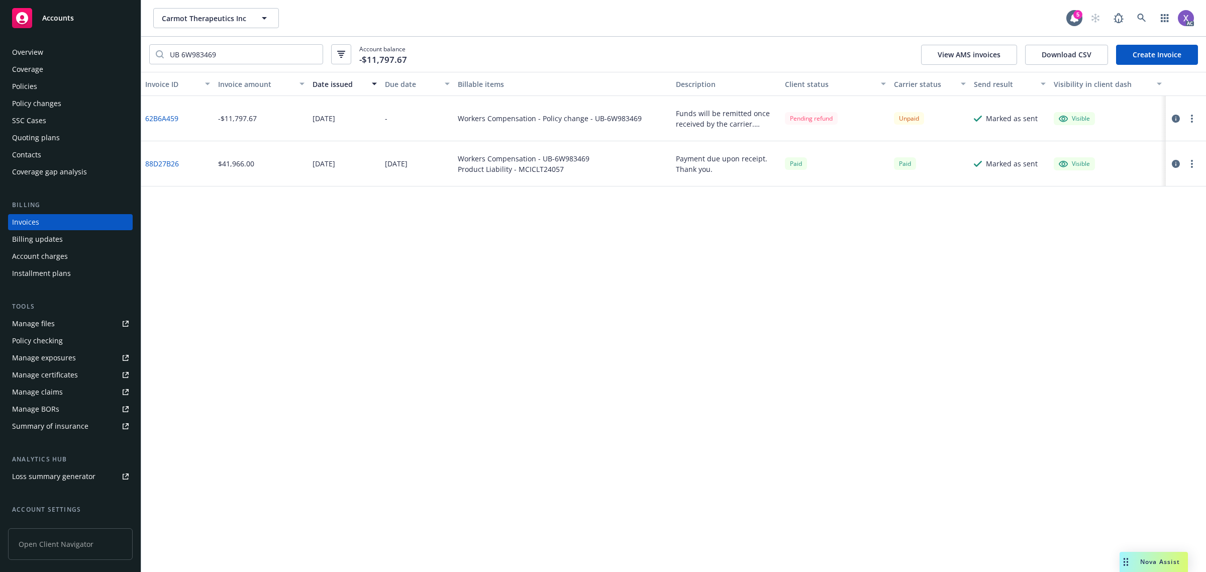
drag, startPoint x: 1006, startPoint y: 275, endPoint x: 969, endPoint y: 271, distance: 37.3
click at [1006, 275] on div "Invoice ID Invoice amount Date issued Due date Billable items Description Clien…" at bounding box center [673, 322] width 1065 height 500
click at [1134, 15] on link at bounding box center [1141, 18] width 20 height 20
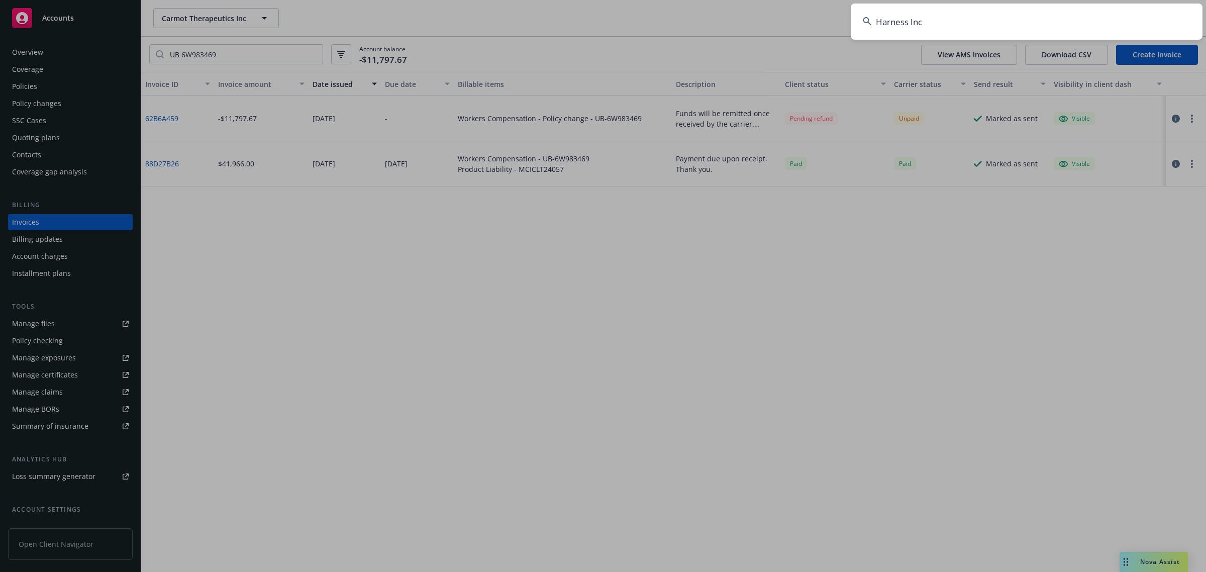
click at [936, 34] on input "Harness Inc" at bounding box center [1027, 22] width 352 height 36
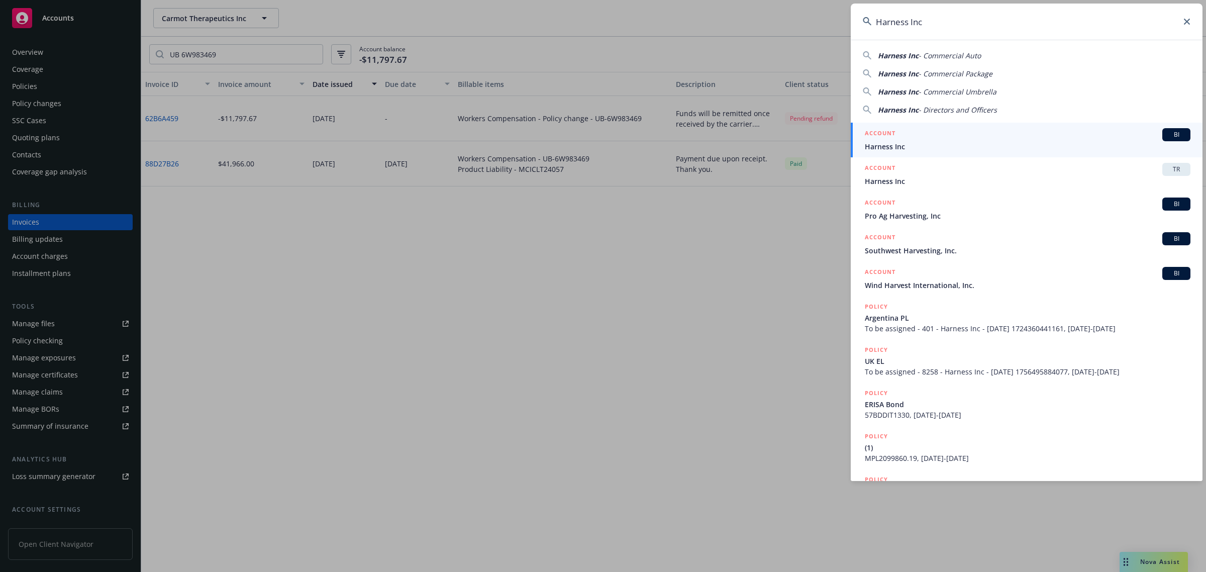
type input "Harness Inc"
click at [921, 148] on span "Harness Inc" at bounding box center [1028, 146] width 326 height 11
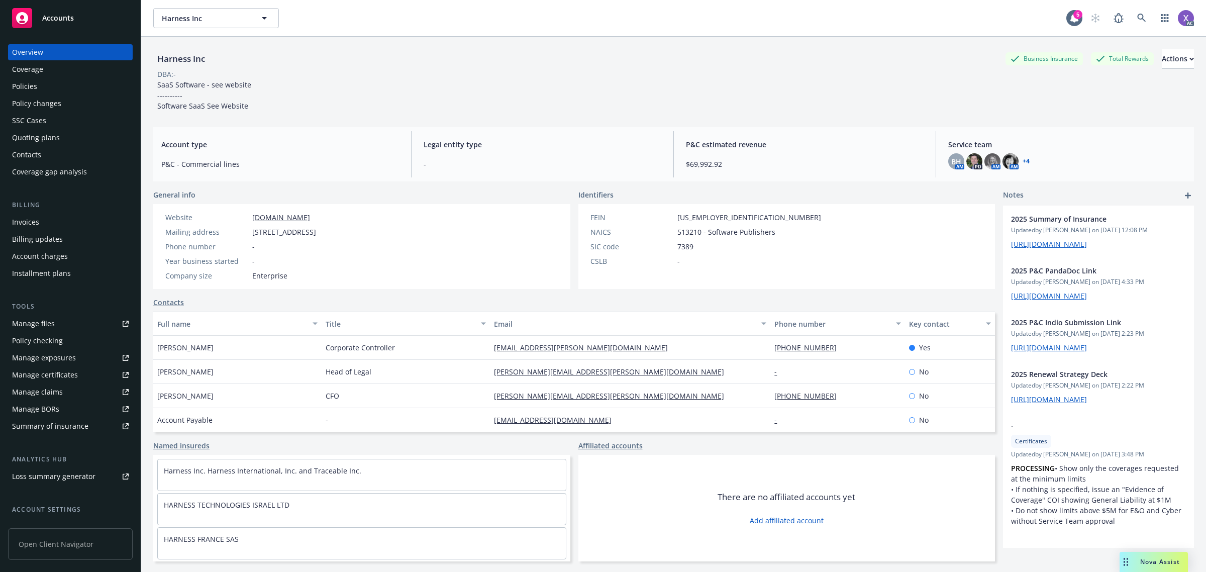
click at [28, 86] on div "Policies" at bounding box center [24, 86] width 25 height 16
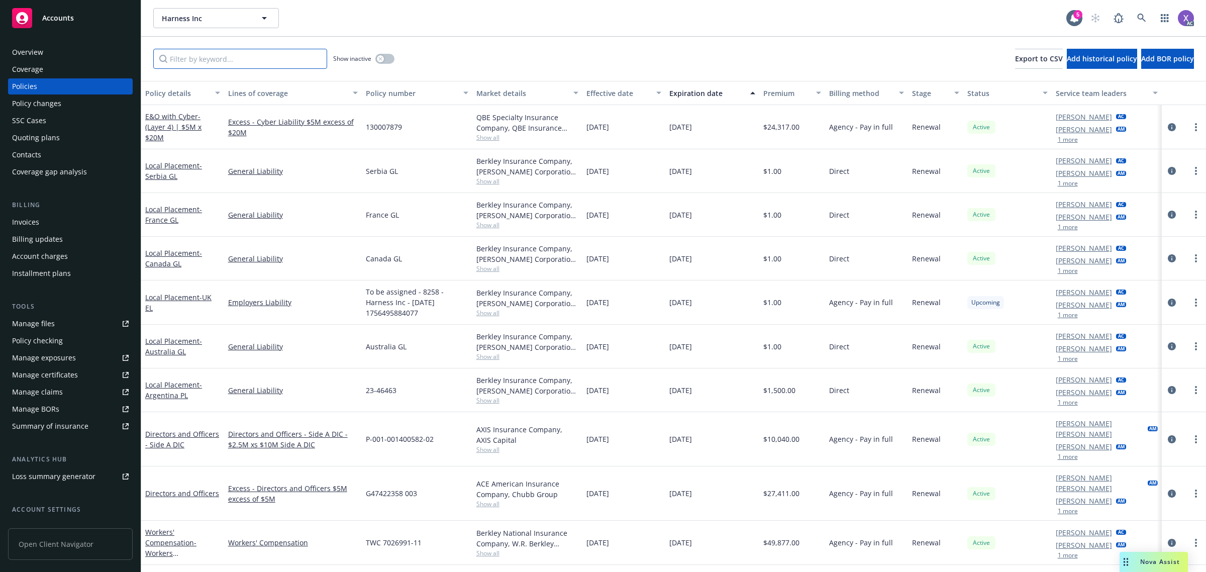
click at [262, 57] on input "Filter by keyword..." at bounding box center [240, 59] width 174 height 20
paste input "TXS-108095902-01"
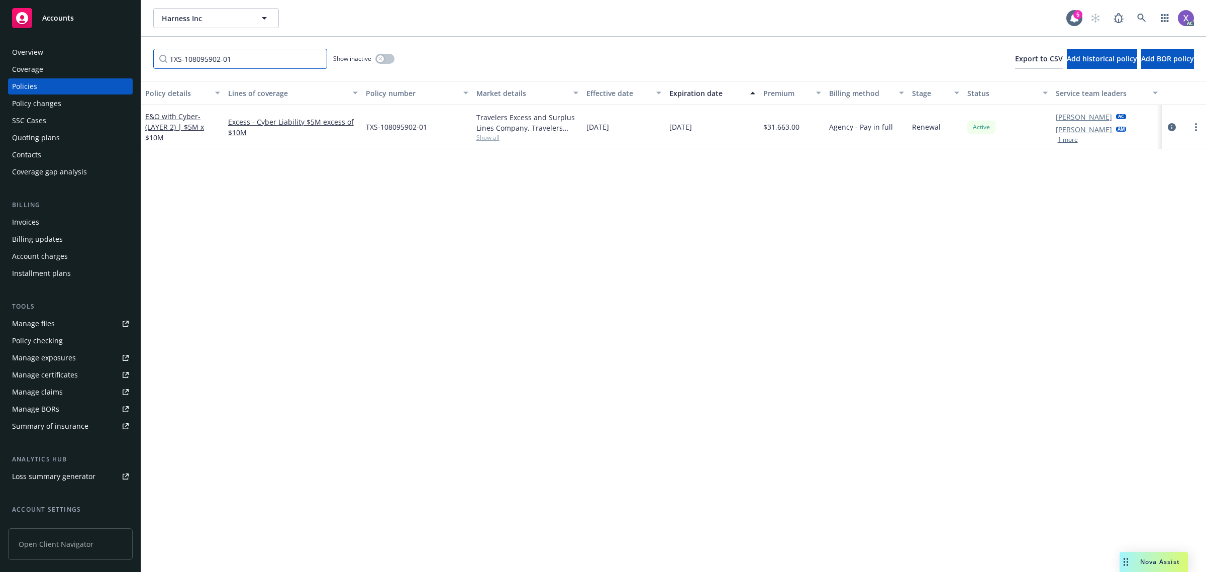
type input "TXS-108095902-01"
click at [1142, 18] on icon at bounding box center [1141, 18] width 9 height 9
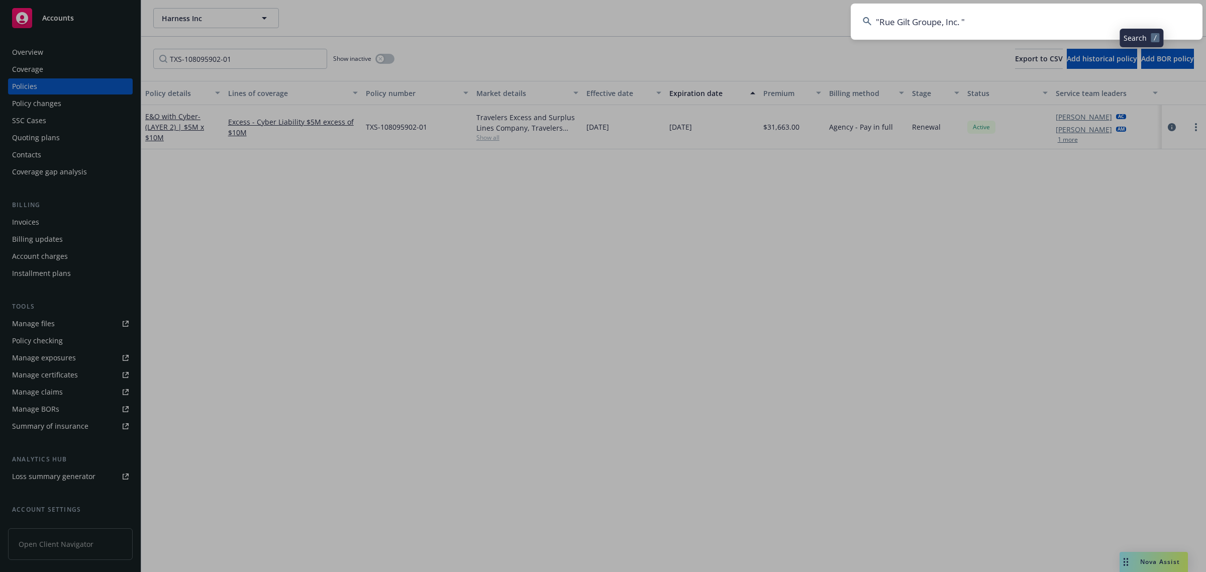
click at [1073, 26] on input ""Rue Gilt Groupe, Inc. "" at bounding box center [1027, 22] width 352 height 36
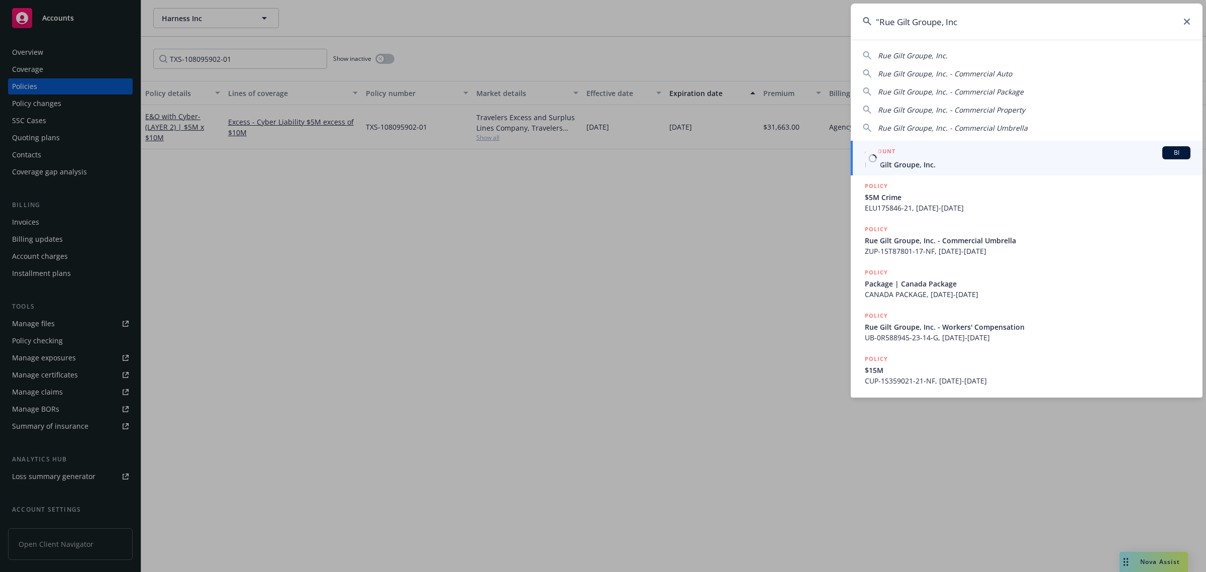
type input ""Rue Gilt Groupe, Inc"
click at [912, 163] on span "Rue Gilt Groupe, Inc." at bounding box center [1028, 164] width 326 height 11
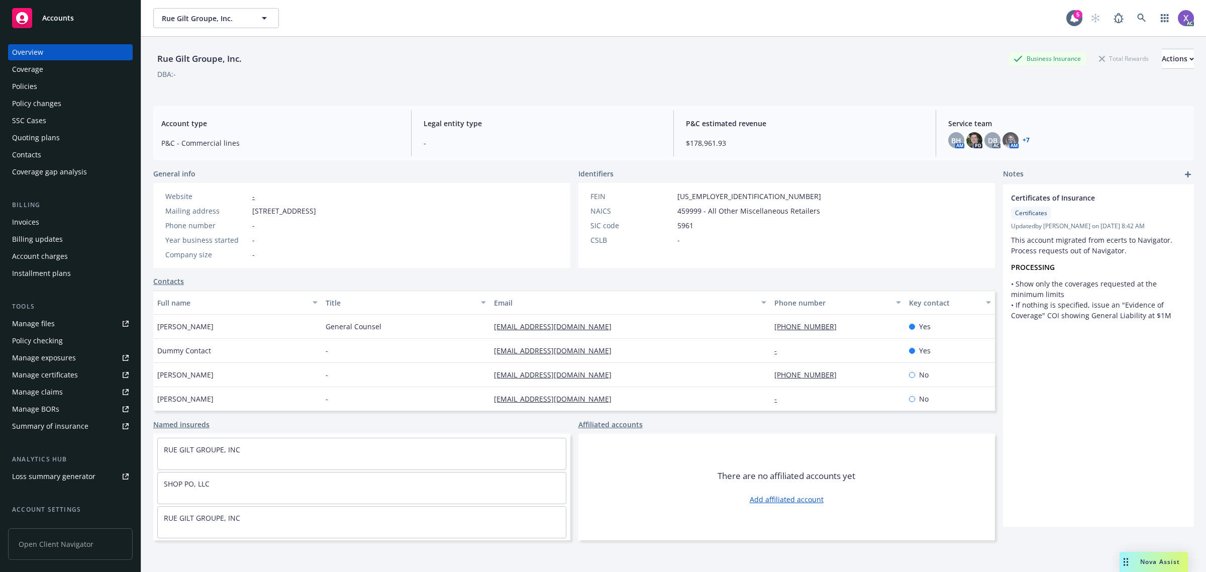
click at [18, 224] on div "Invoices" at bounding box center [25, 222] width 27 height 16
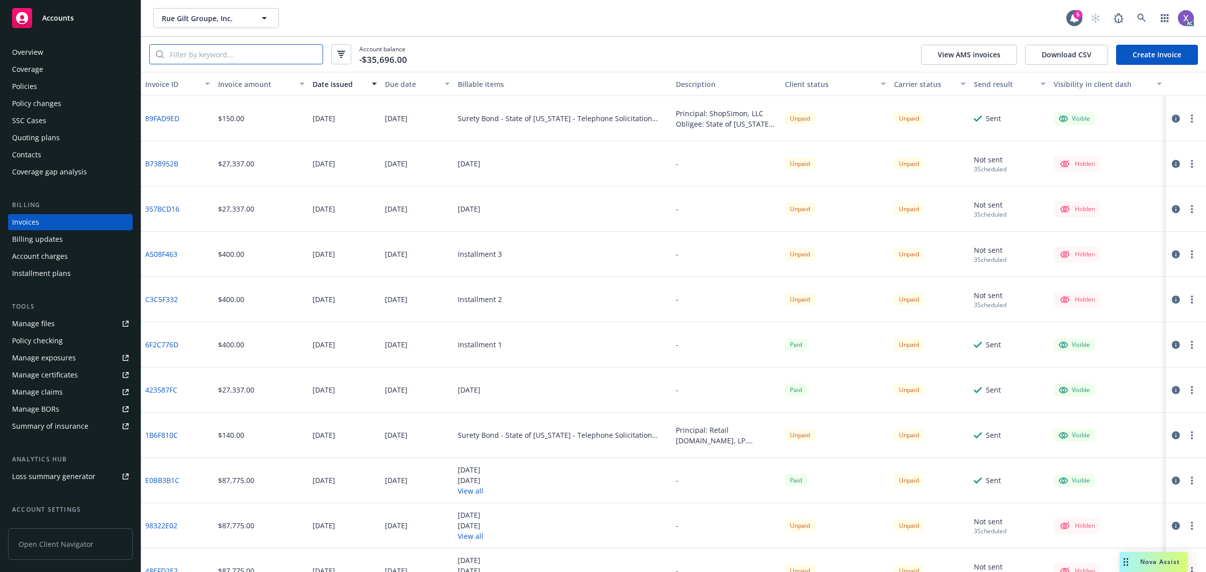
click at [182, 54] on input "search" at bounding box center [243, 54] width 159 height 19
paste input "423587FC"
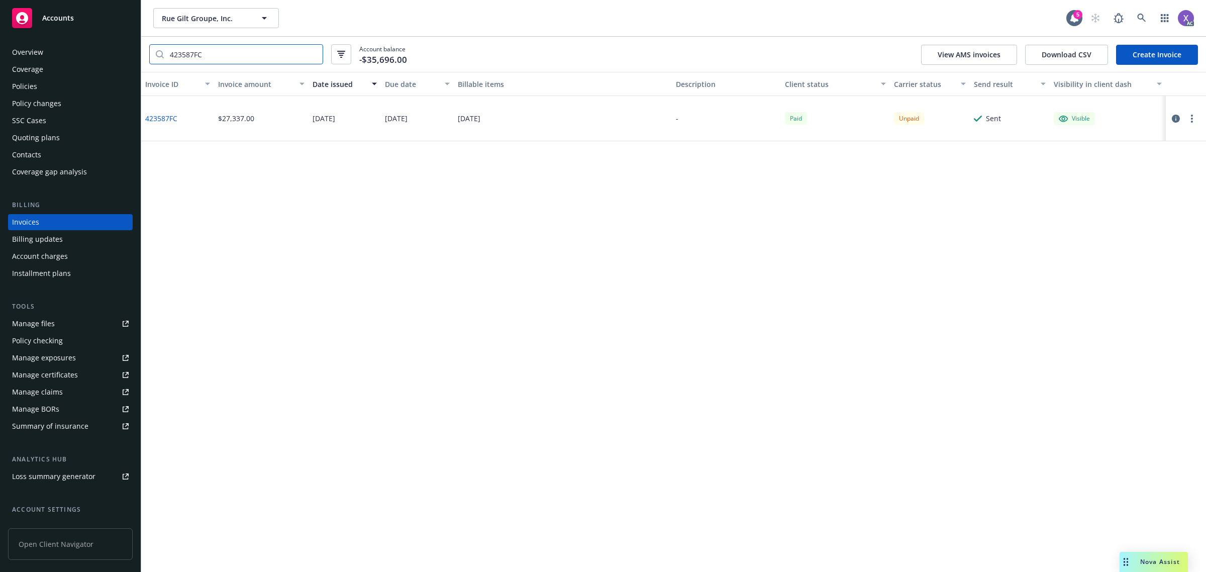
type input "423587FC"
click at [1142, 11] on link at bounding box center [1141, 18] width 20 height 20
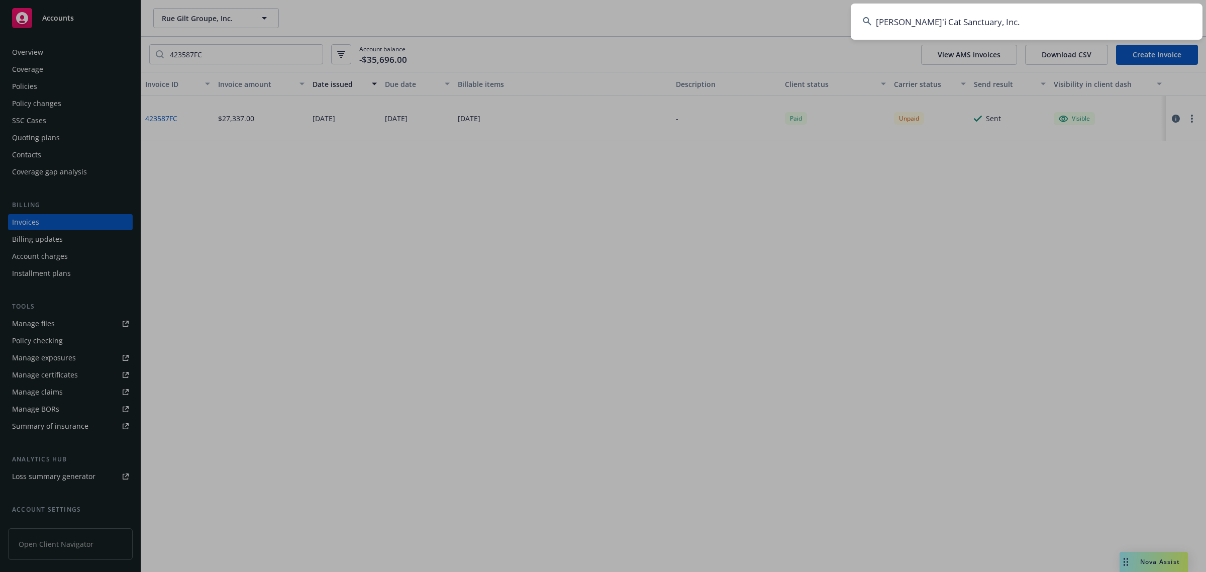
click at [1054, 20] on input "Lana'i Cat Sanctuary, Inc." at bounding box center [1027, 22] width 352 height 36
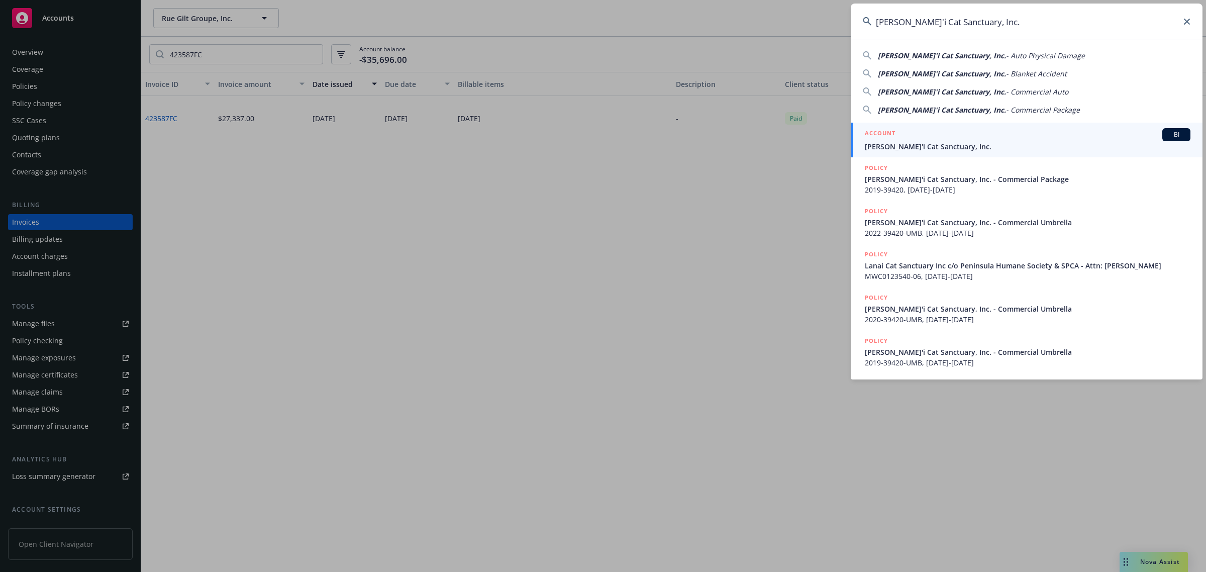
type input "Lana'i Cat Sanctuary, Inc."
click at [932, 144] on span "Lana'i Cat Sanctuary, Inc." at bounding box center [1028, 146] width 326 height 11
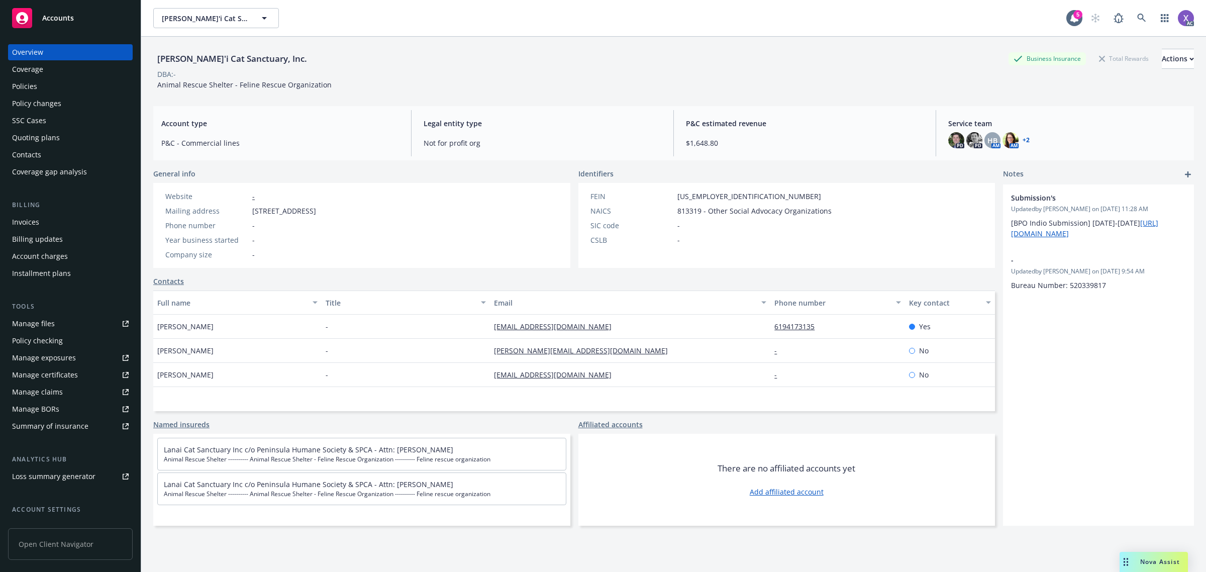
click at [43, 83] on div "Policies" at bounding box center [70, 86] width 117 height 16
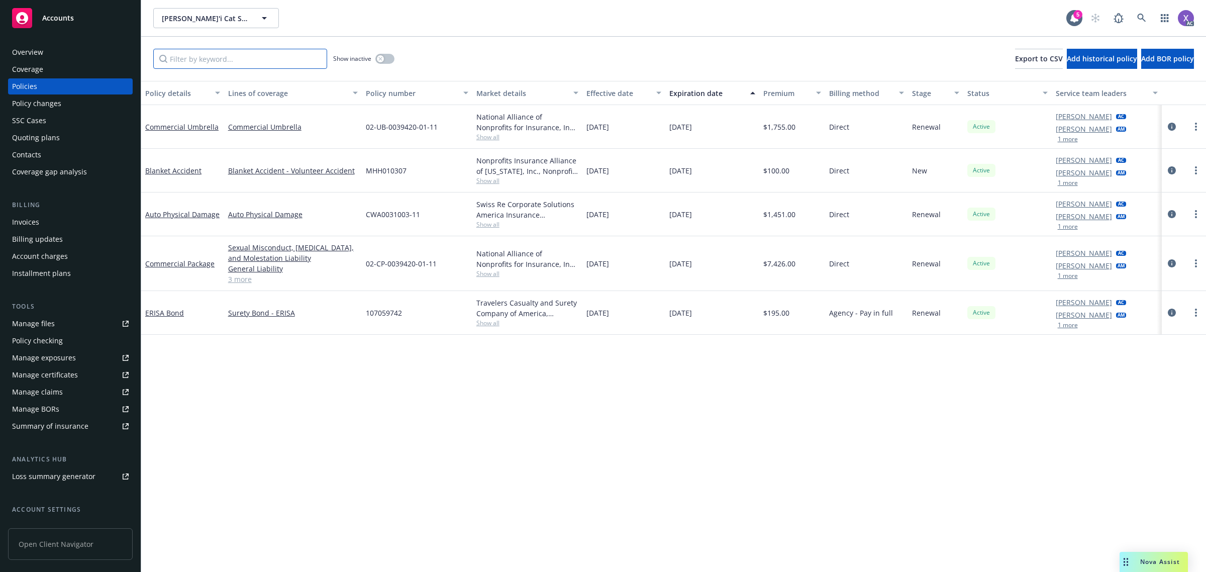
click at [261, 64] on input "Filter by keyword..." at bounding box center [240, 59] width 174 height 20
paste input "107059742"
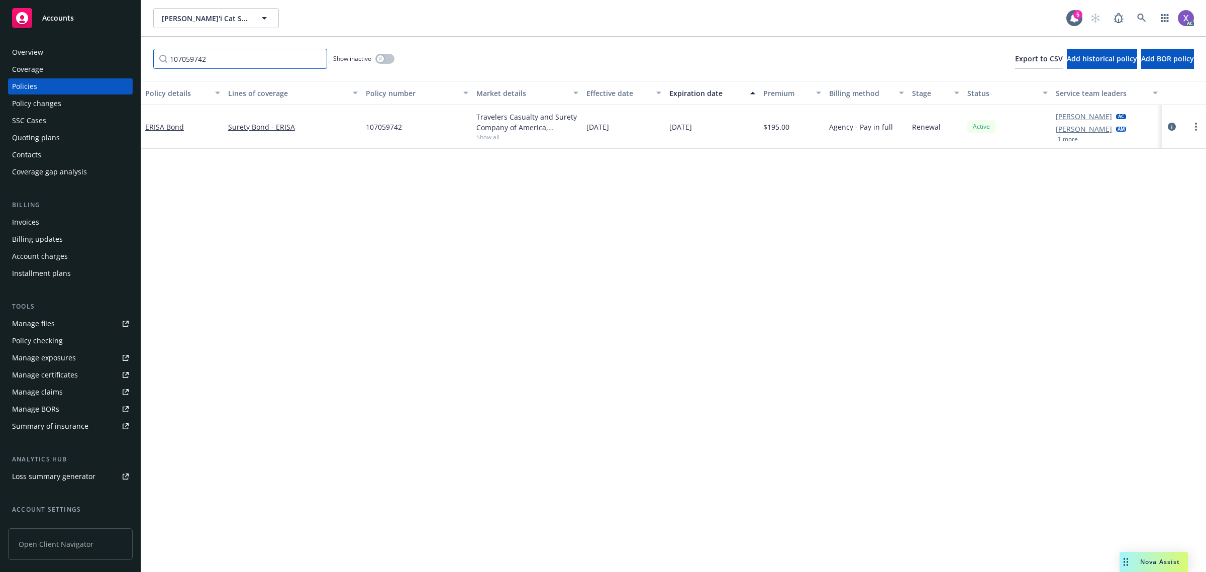
type input "107059742"
click at [1172, 128] on icon "circleInformation" at bounding box center [1172, 127] width 8 height 8
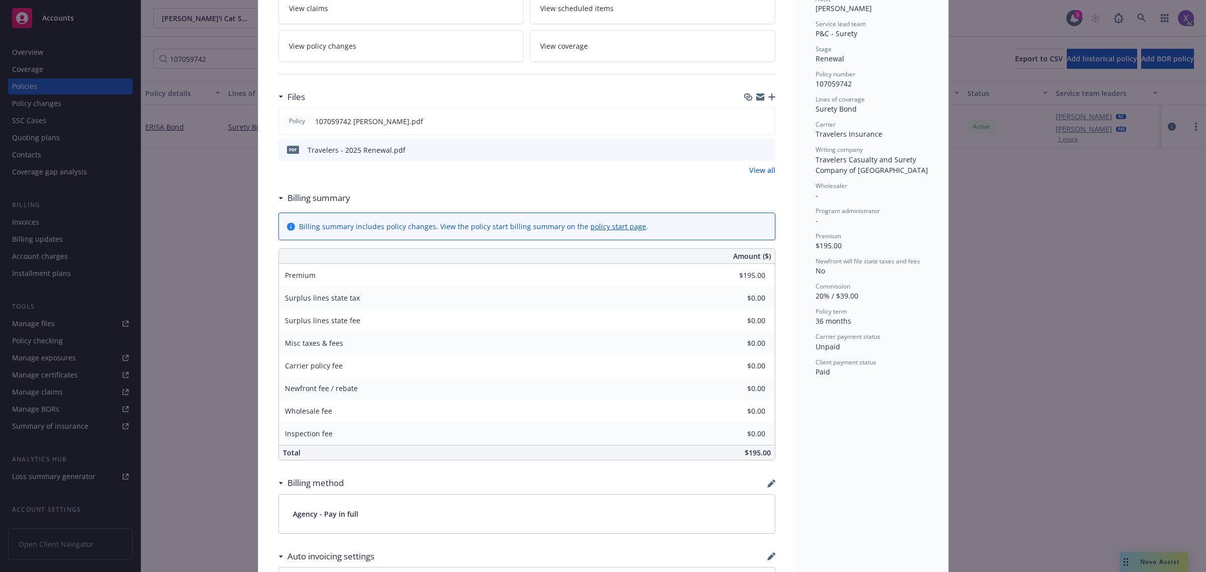
scroll to position [188, 0]
click at [767, 169] on link "View all" at bounding box center [762, 170] width 26 height 11
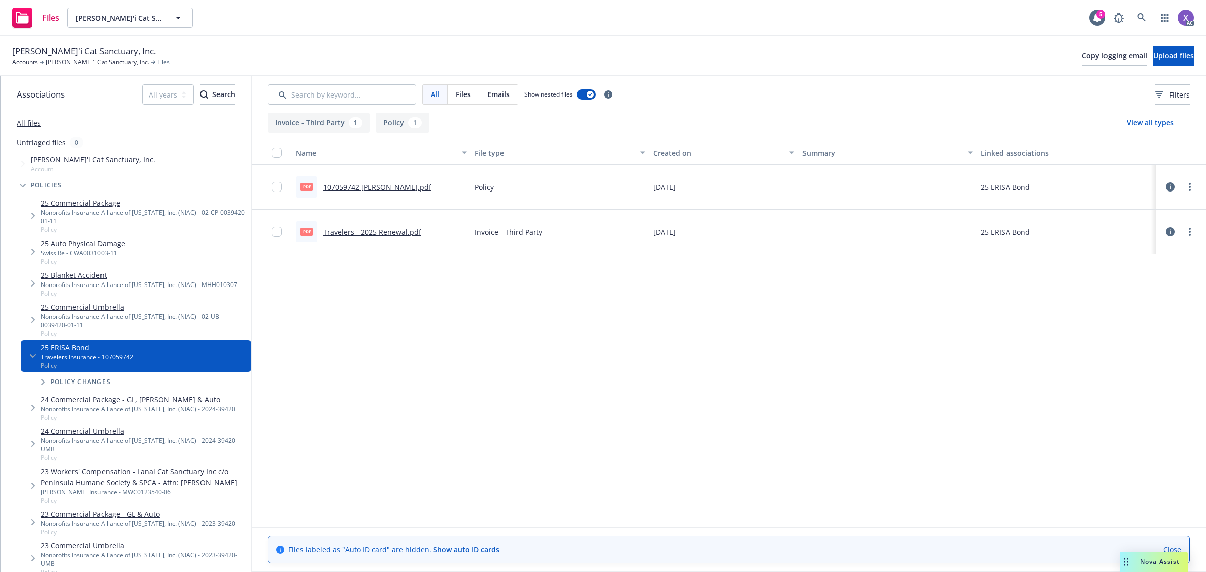
click at [386, 229] on link "Travelers - 2025 Renewal.pdf" at bounding box center [372, 232] width 98 height 10
click at [1148, 16] on link at bounding box center [1141, 18] width 20 height 20
click at [1141, 18] on icon at bounding box center [1141, 17] width 9 height 9
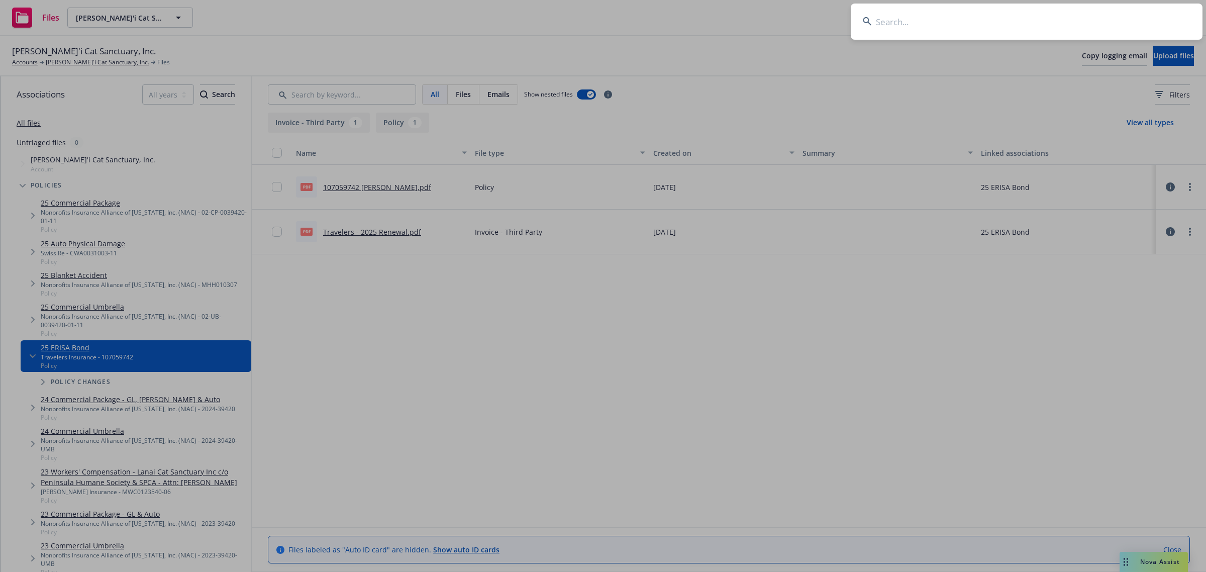
click at [978, 31] on input at bounding box center [1027, 22] width 352 height 36
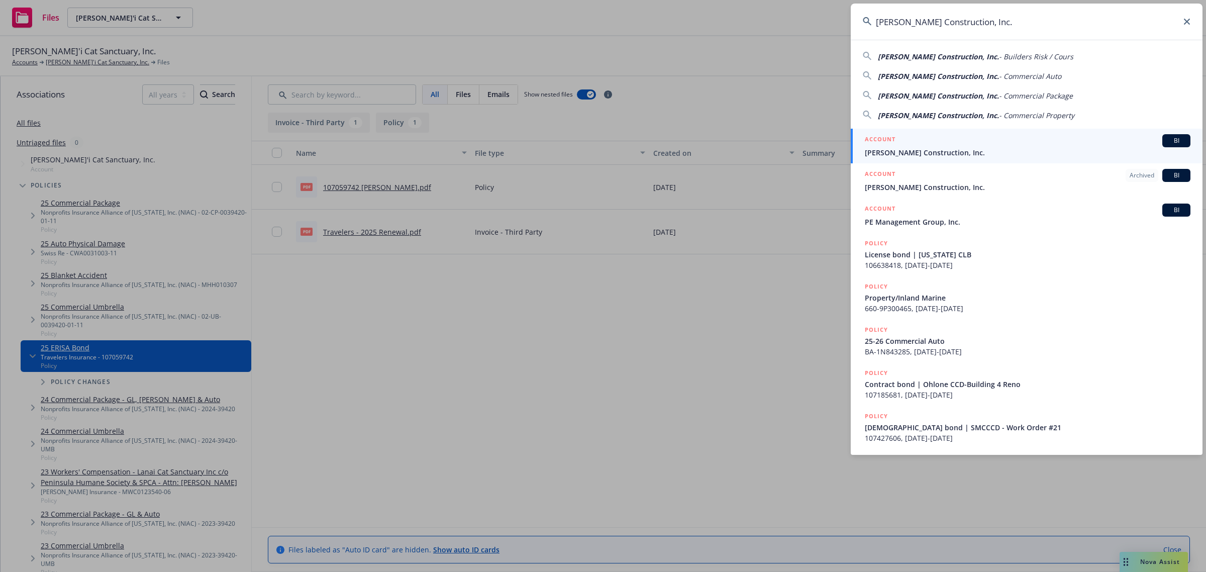
type input "[PERSON_NAME] Construction, Inc."
click at [943, 149] on span "[PERSON_NAME] Construction, Inc." at bounding box center [1028, 152] width 326 height 11
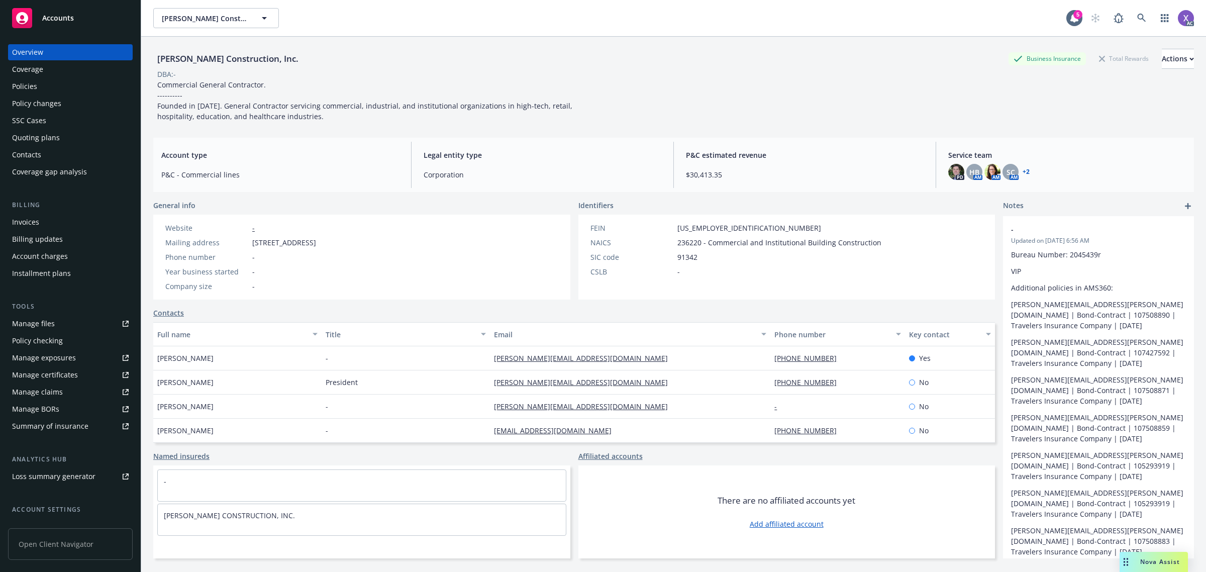
click at [24, 222] on div "Invoices" at bounding box center [25, 222] width 27 height 16
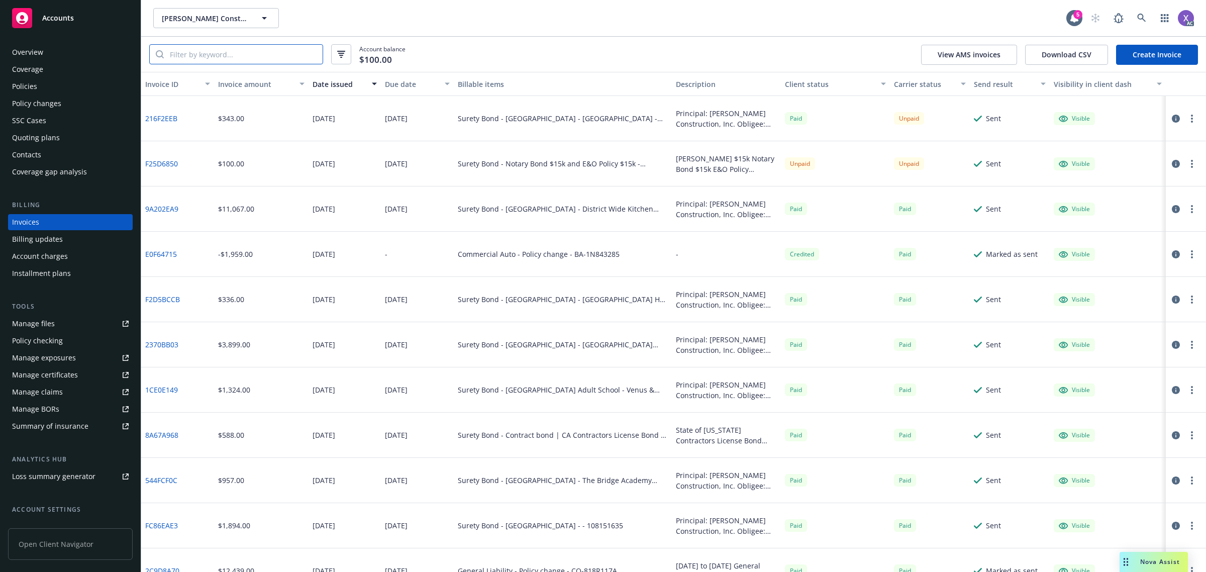
click at [254, 57] on input "search" at bounding box center [243, 54] width 159 height 19
paste input "8F8A15D2"
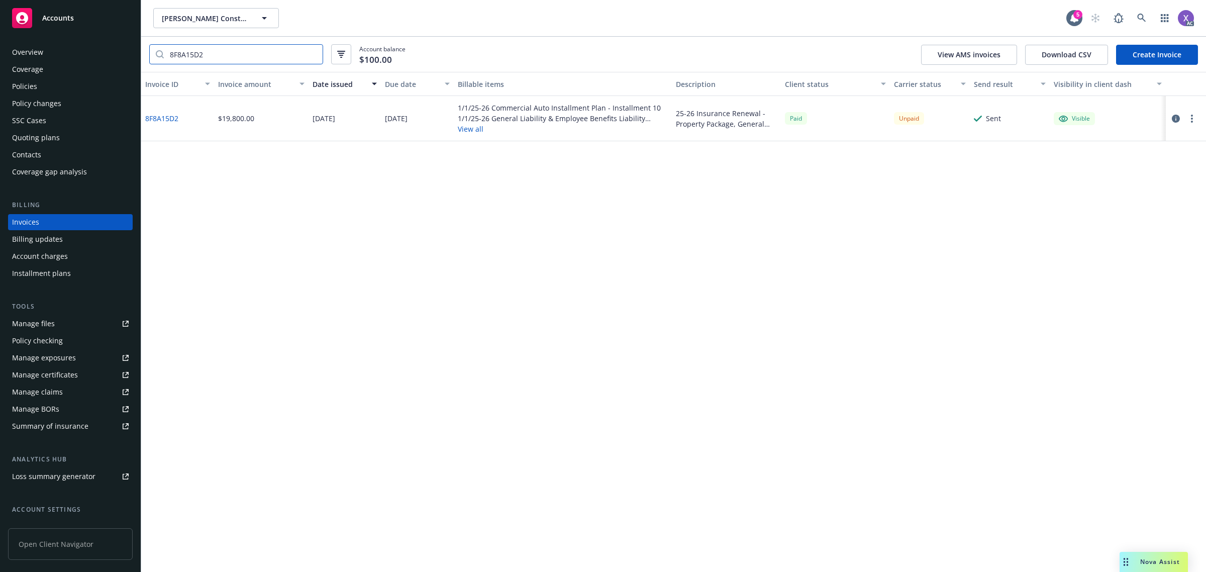
type input "8F8A15D2"
click at [1200, 198] on div "Invoice ID Invoice amount Date issued Due date Billable items Description Clien…" at bounding box center [673, 322] width 1065 height 500
click at [1144, 13] on link at bounding box center [1141, 18] width 20 height 20
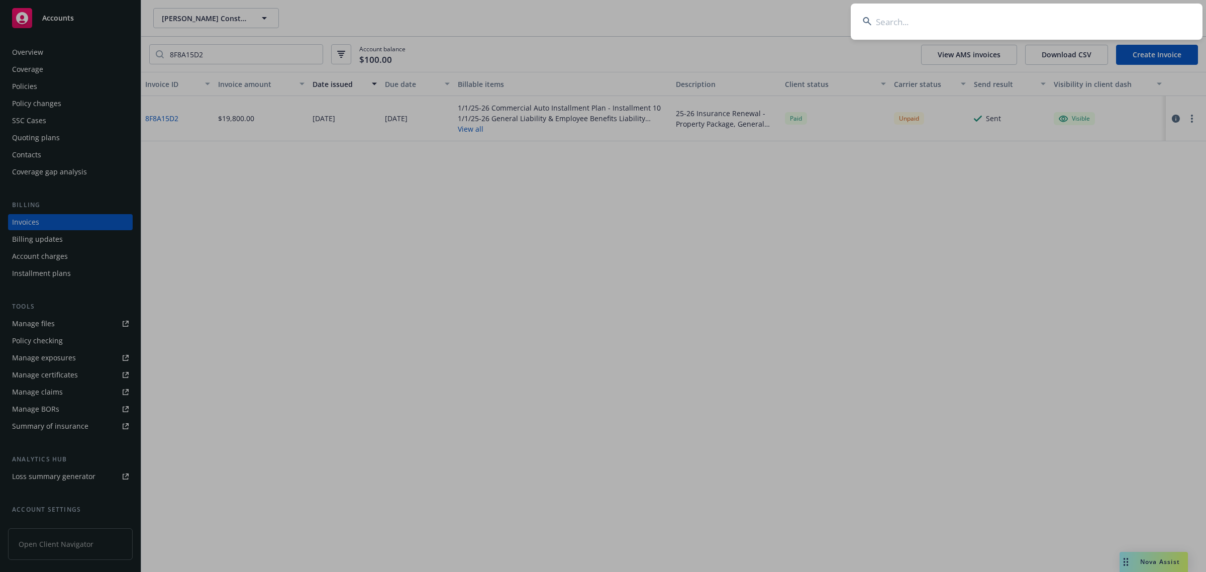
click at [990, 23] on input at bounding box center [1027, 22] width 352 height 36
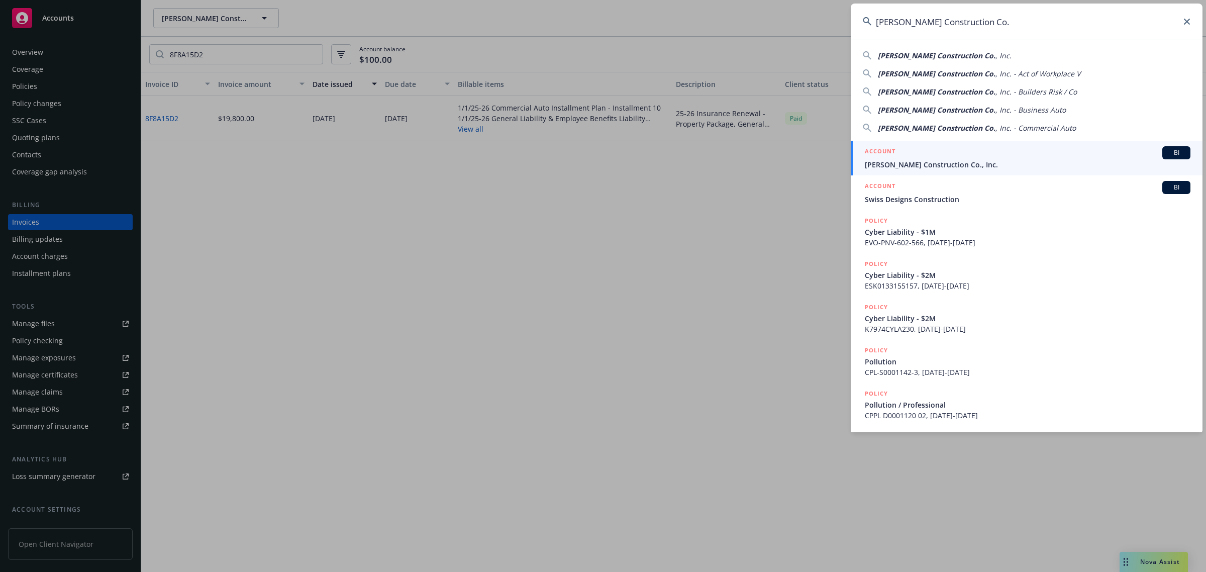
type input "[PERSON_NAME] Construction Co."
click at [937, 167] on span "[PERSON_NAME] Construction Co., Inc." at bounding box center [1028, 164] width 326 height 11
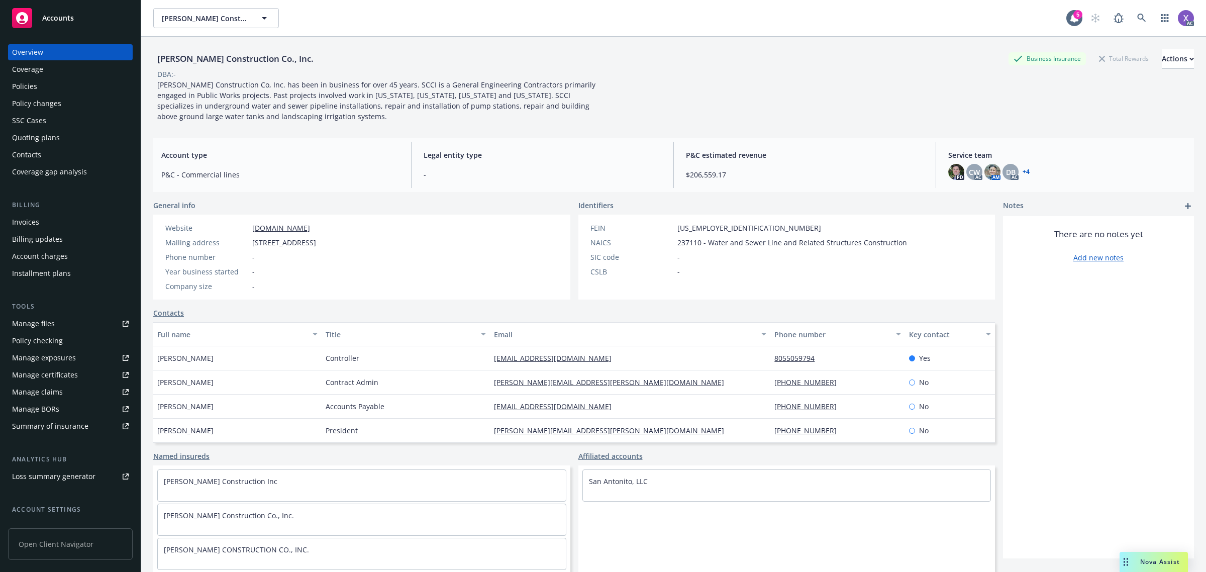
click at [35, 216] on div "Invoices" at bounding box center [25, 222] width 27 height 16
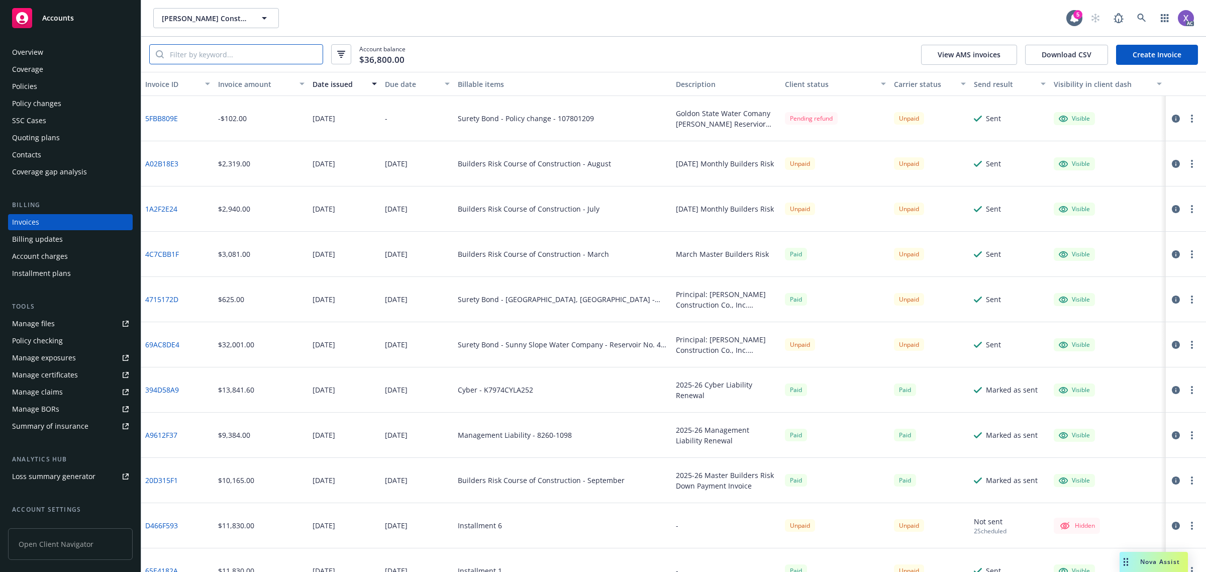
click at [240, 54] on input "search" at bounding box center [243, 54] width 159 height 19
paste input "4715172D"
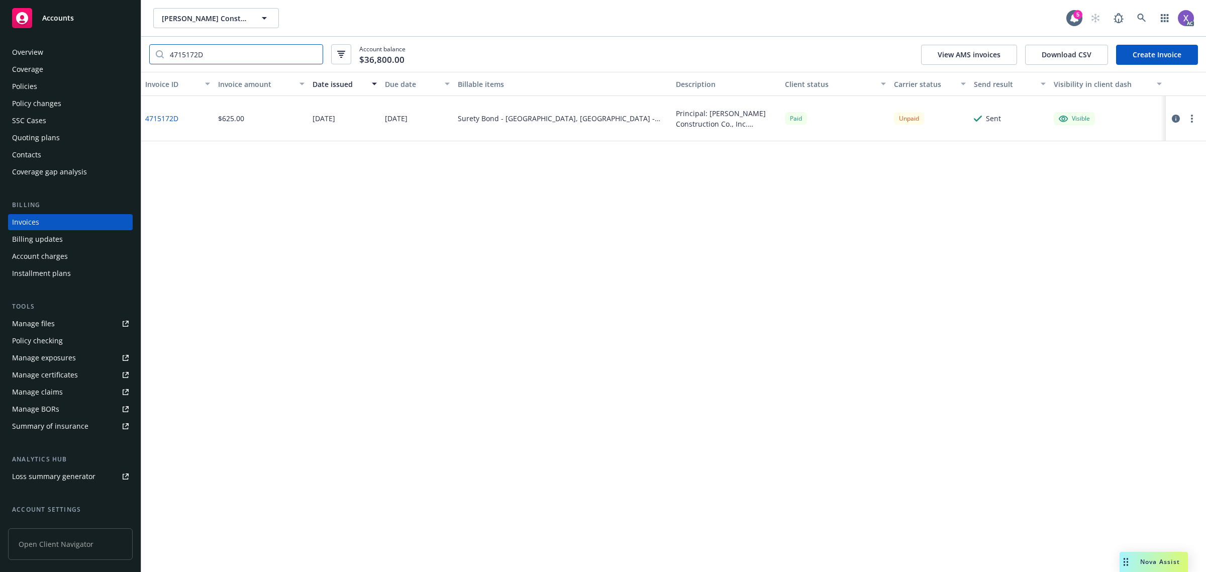
type input "4715172D"
click at [33, 90] on div "Policies" at bounding box center [24, 86] width 25 height 16
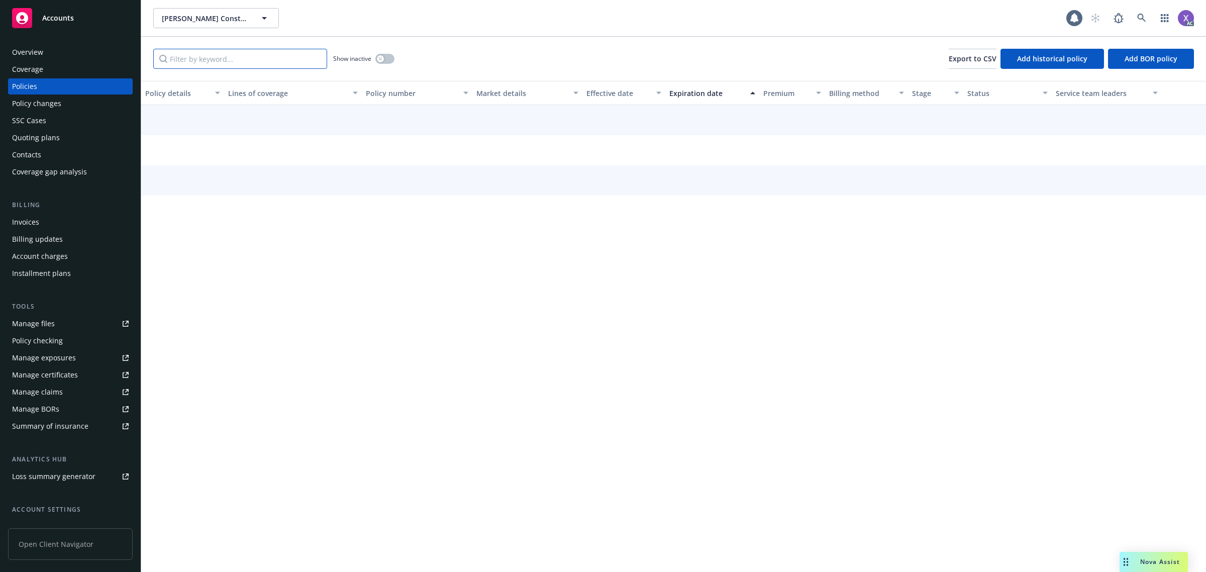
click at [245, 60] on input "Filter by keyword..." at bounding box center [240, 59] width 174 height 20
paste input "108285526"
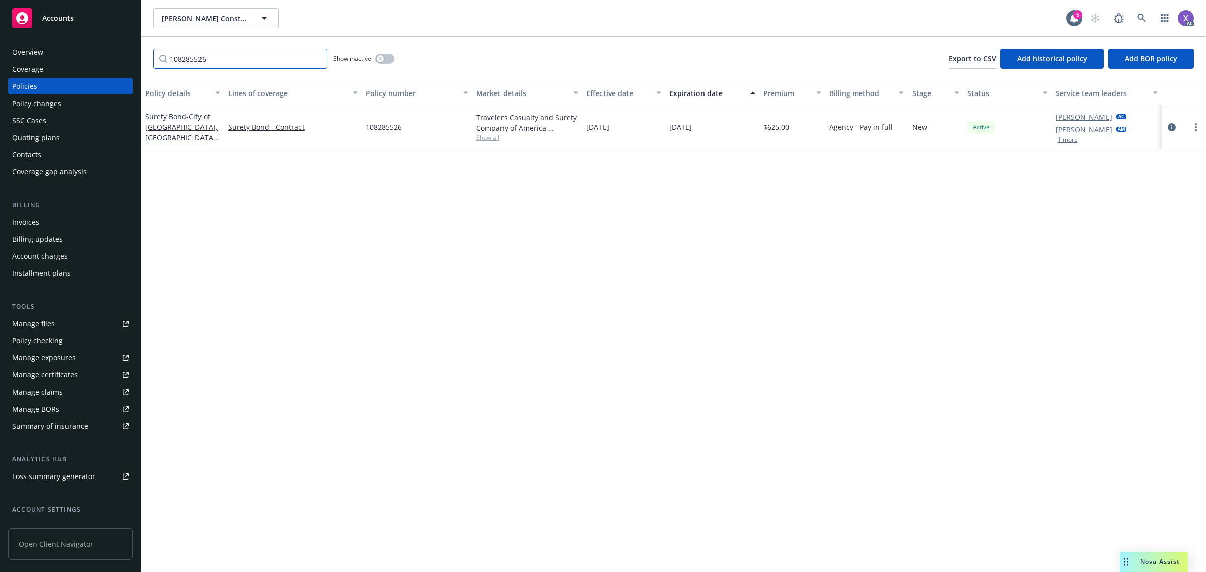
type input "108285526"
click at [1140, 19] on icon at bounding box center [1141, 18] width 9 height 9
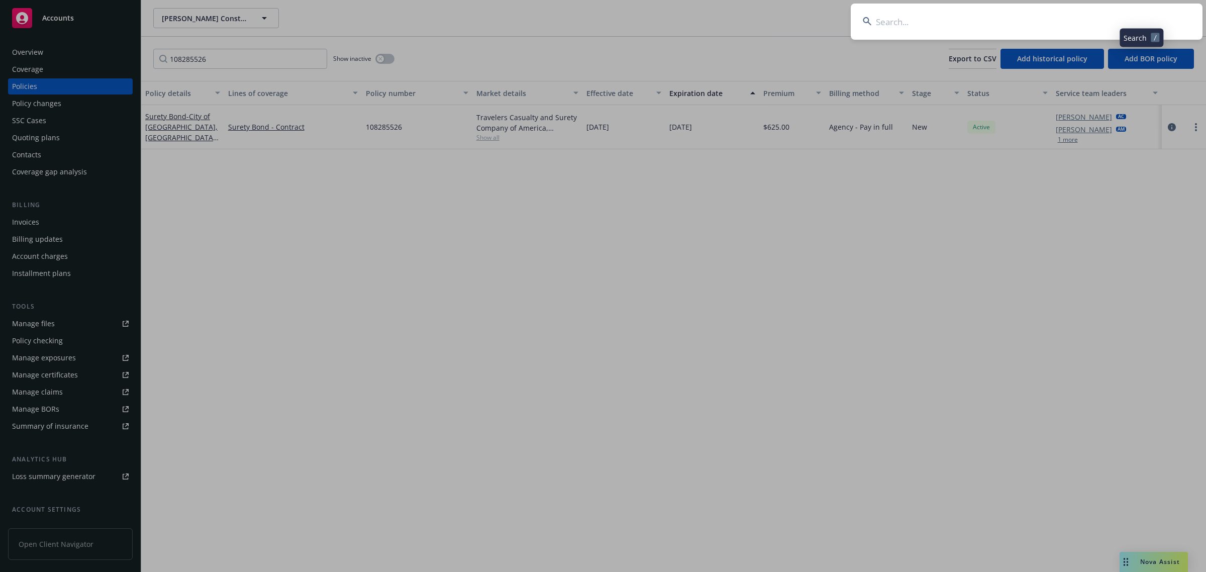
click at [1035, 22] on input at bounding box center [1027, 22] width 352 height 36
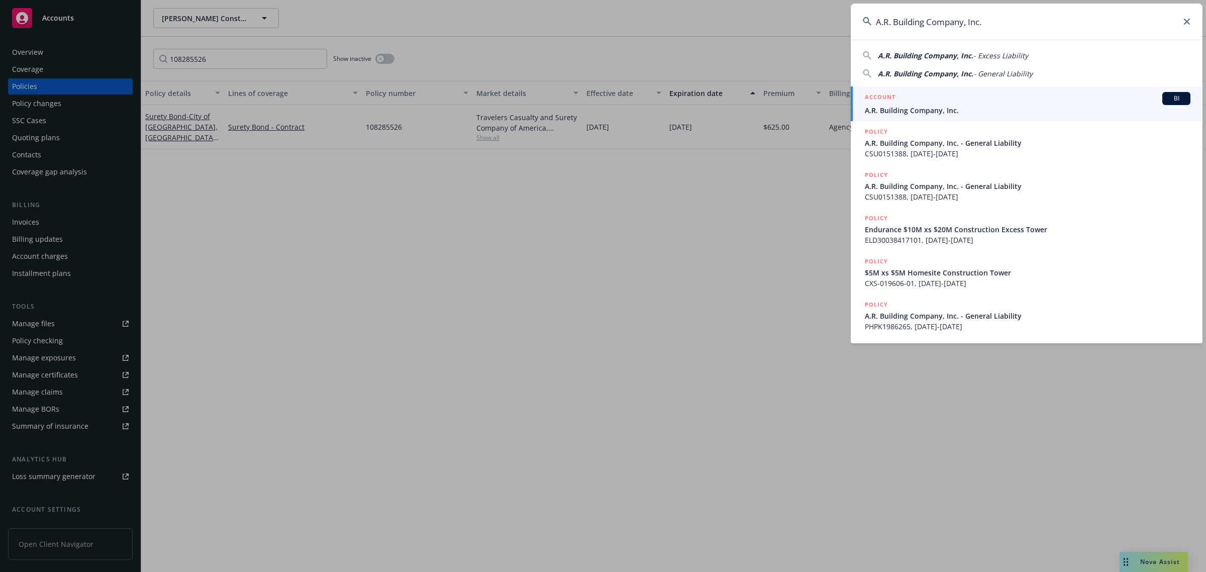
type input "A.R. Building Company, Inc."
click at [910, 114] on span "A.R. Building Company, Inc." at bounding box center [1028, 110] width 326 height 11
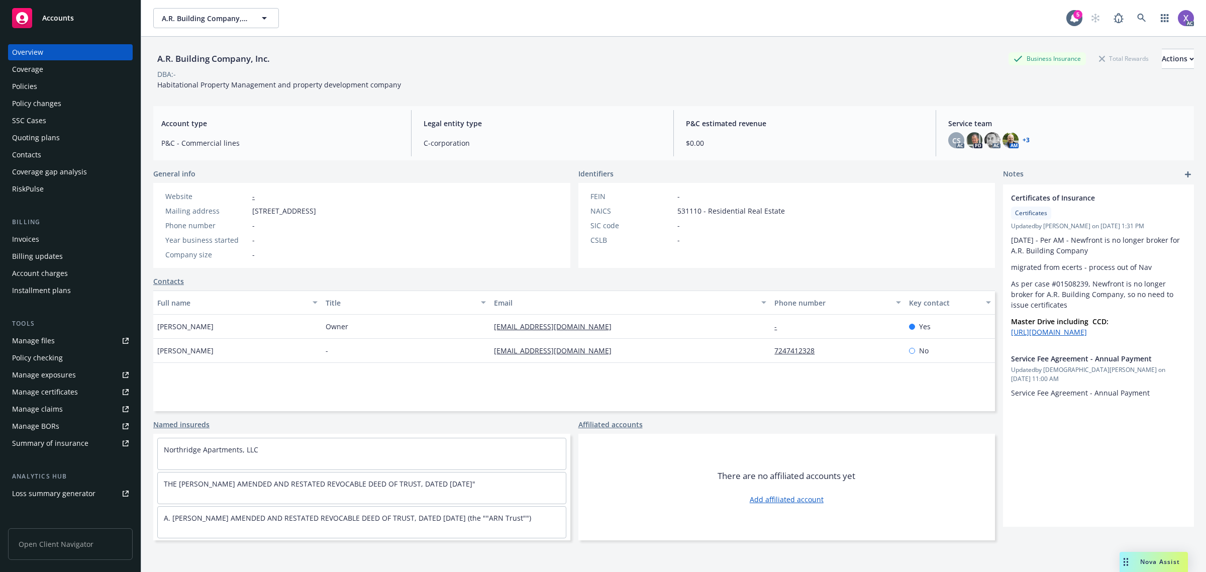
click at [35, 242] on div "Invoices" at bounding box center [25, 239] width 27 height 16
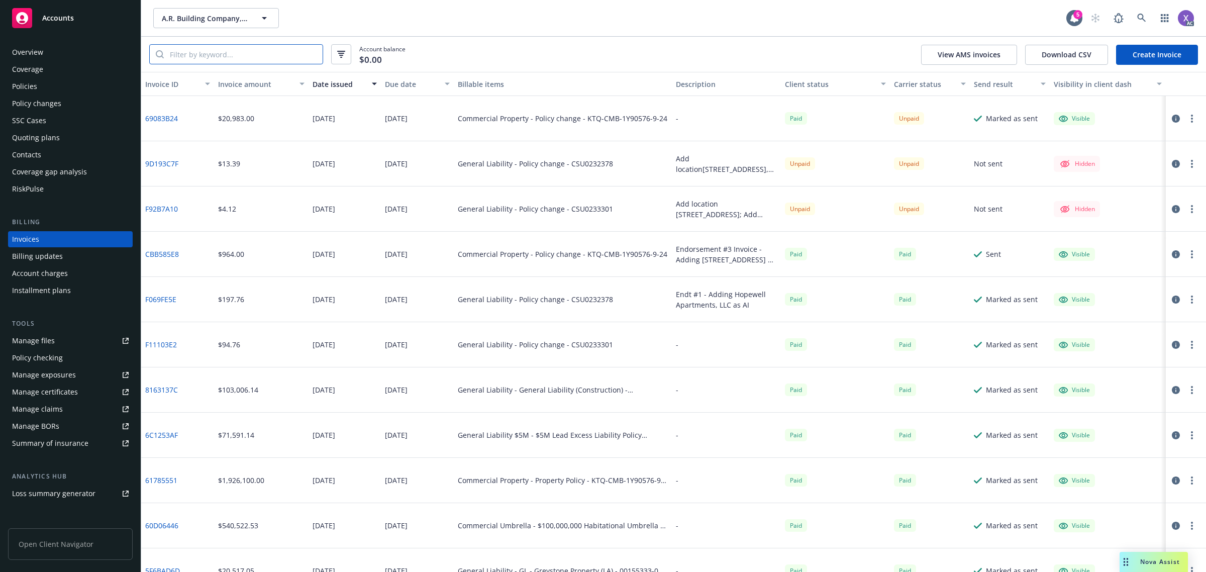
click at [212, 55] on input "search" at bounding box center [243, 54] width 159 height 19
paste input "KTQ-CMB-1Y90576-9-24"
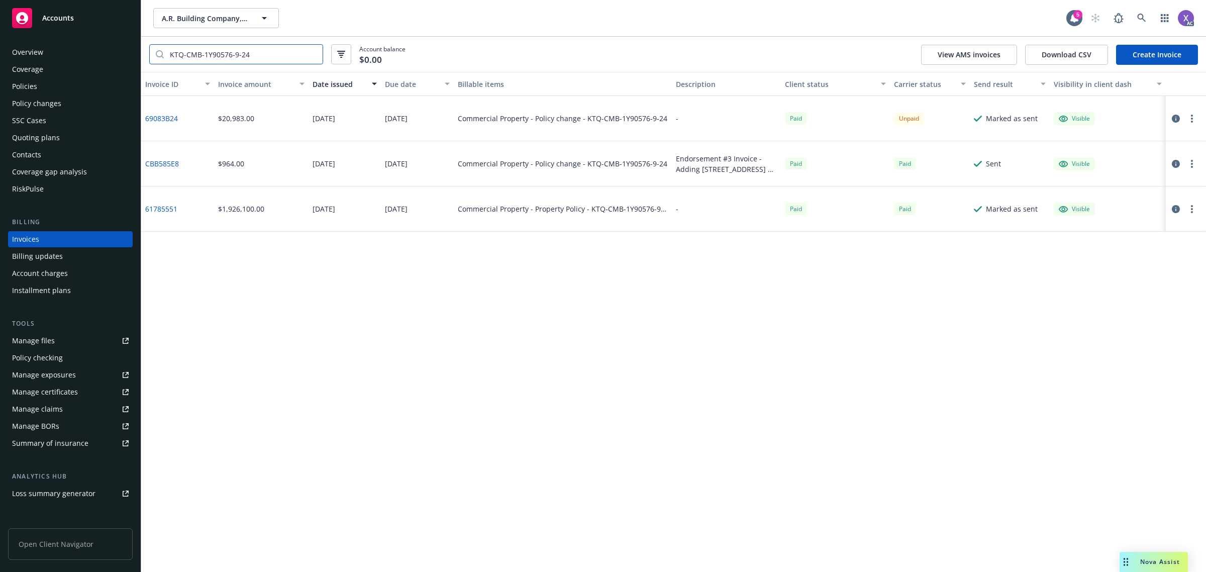
type input "KTQ-CMB-1Y90576-9-24"
click at [13, 84] on div "Policies" at bounding box center [24, 86] width 25 height 16
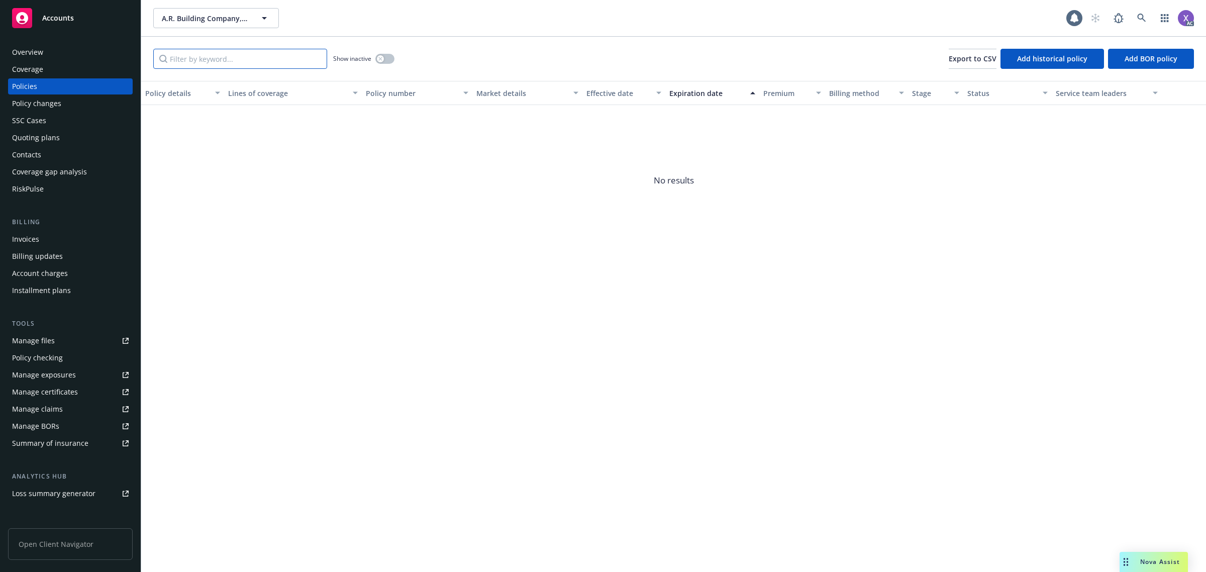
click at [257, 65] on input "Filter by keyword..." at bounding box center [240, 59] width 174 height 20
paste input "KTQ-CMB-1Y90576-9-24"
type input "KTQ-CMB-1Y90576-9-24"
click at [387, 61] on button "button" at bounding box center [384, 59] width 19 height 10
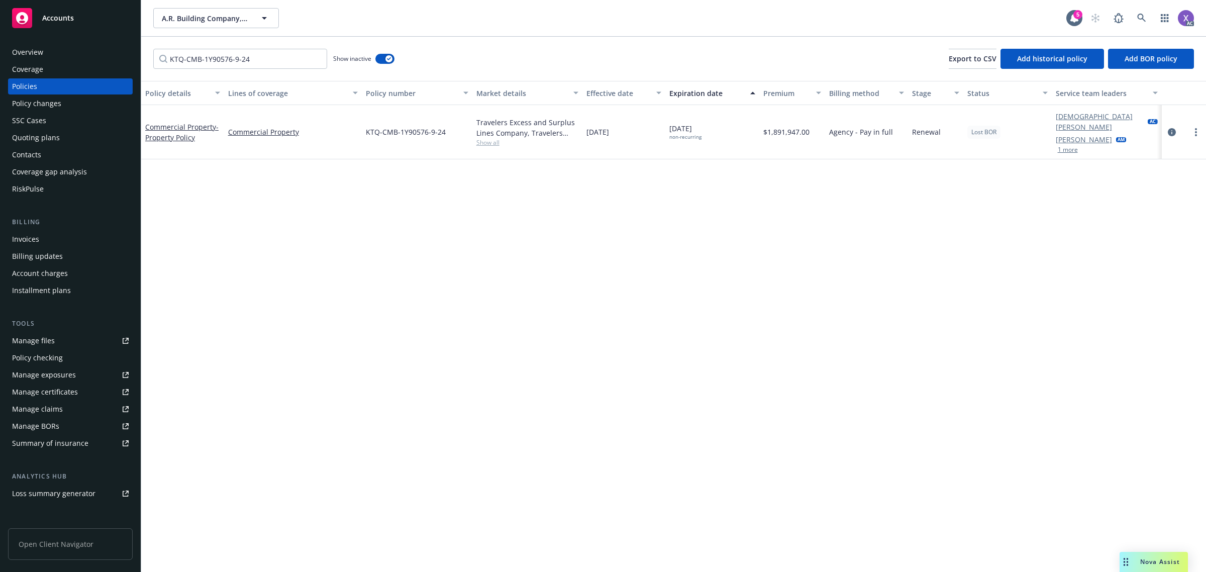
click at [21, 238] on div "Invoices" at bounding box center [25, 239] width 27 height 16
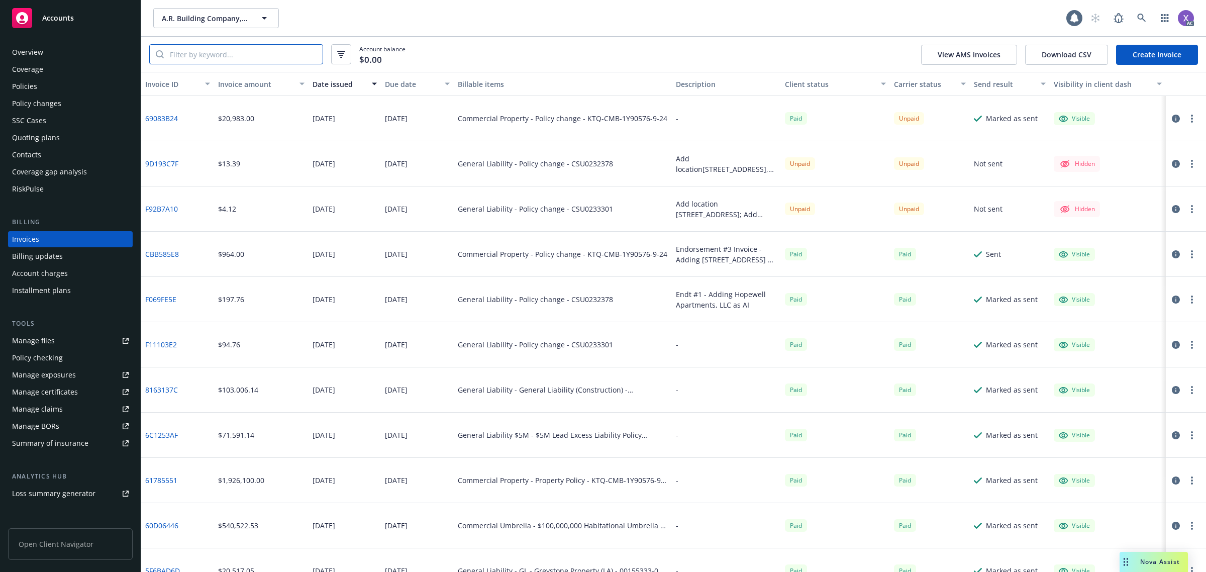
click at [199, 52] on input "search" at bounding box center [243, 54] width 159 height 19
paste input "KTQ-CMB-1Y90576-9-24"
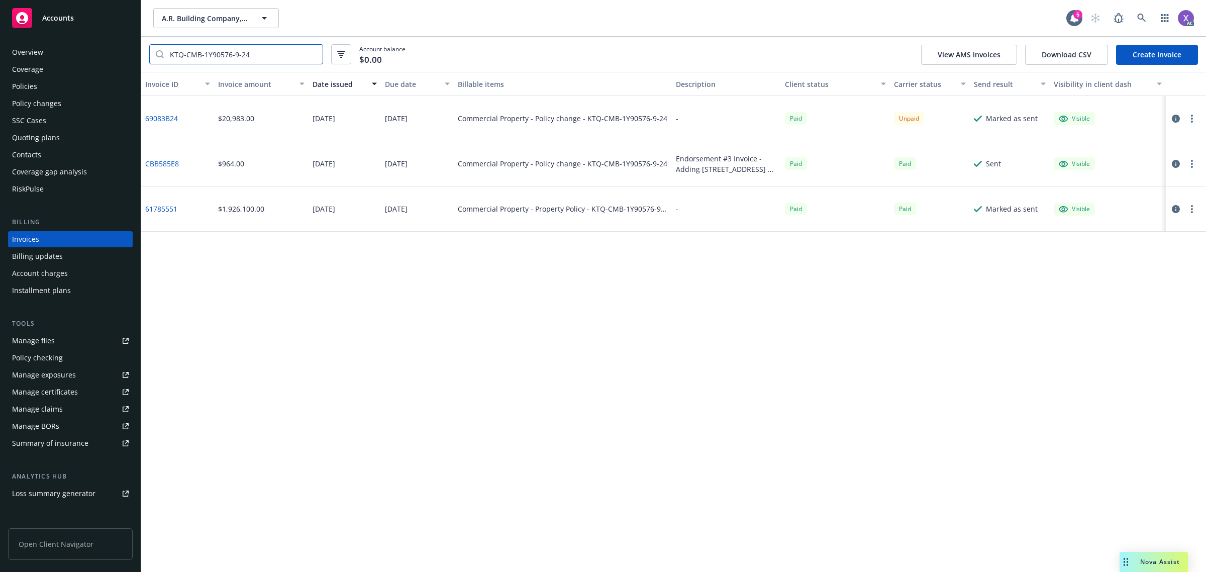
type input "KTQ-CMB-1Y90576-9-24"
click at [21, 88] on div "Policies" at bounding box center [24, 86] width 25 height 16
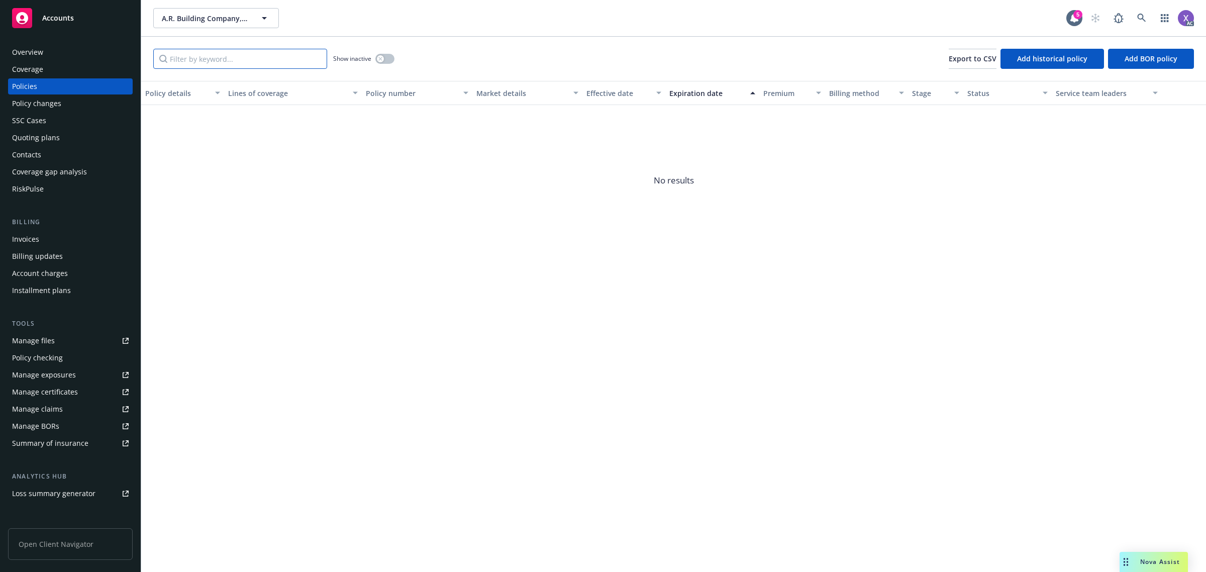
click at [210, 56] on input "Filter by keyword..." at bounding box center [240, 59] width 174 height 20
paste input "KTQ-CMB-1Y90576-9-24"
type input "KTQ-CMB-1Y90576-9-24"
click at [389, 57] on button "button" at bounding box center [384, 59] width 19 height 10
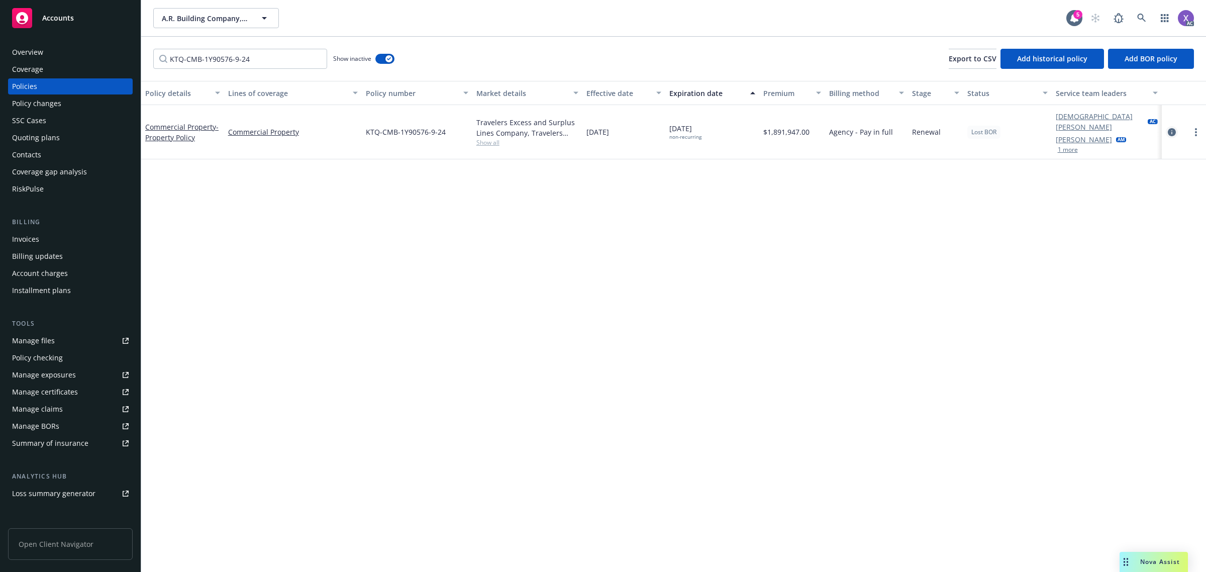
click at [1166, 126] on link "circleInformation" at bounding box center [1172, 132] width 12 height 12
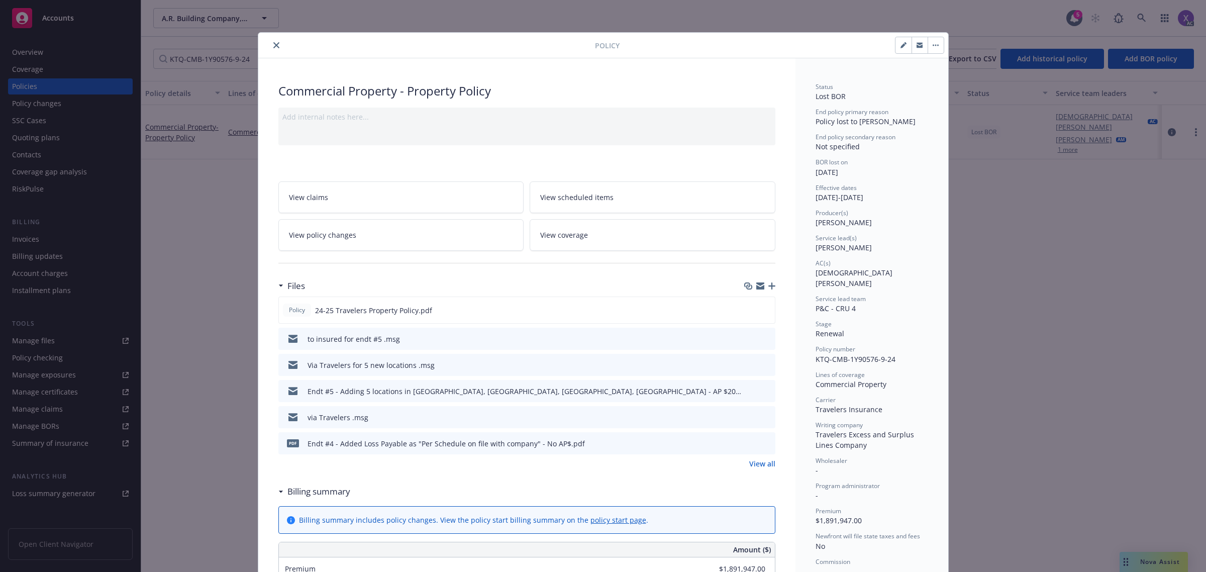
click at [756, 464] on link "View all" at bounding box center [762, 463] width 26 height 11
